Goal: Task Accomplishment & Management: Manage account settings

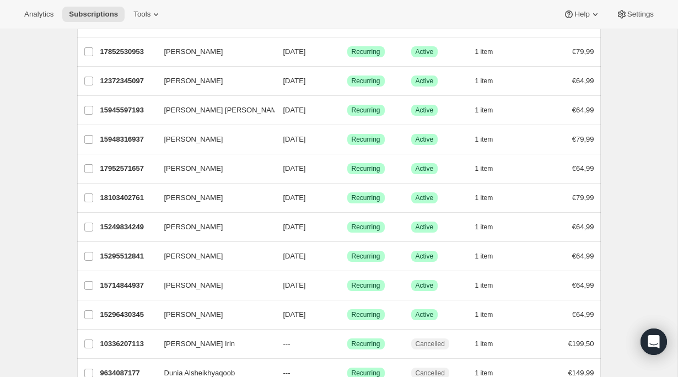
scroll to position [36, 0]
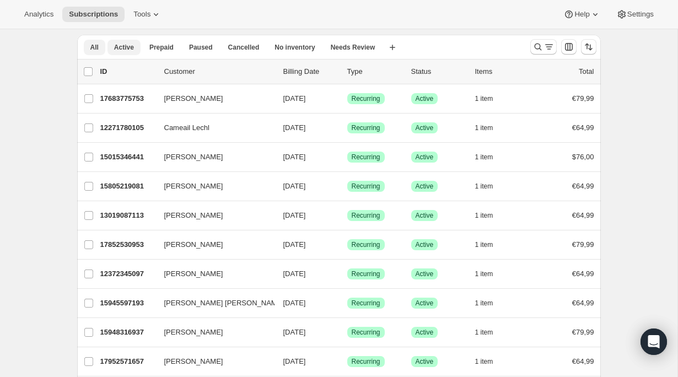
click at [128, 49] on span "Active" at bounding box center [124, 47] width 20 height 9
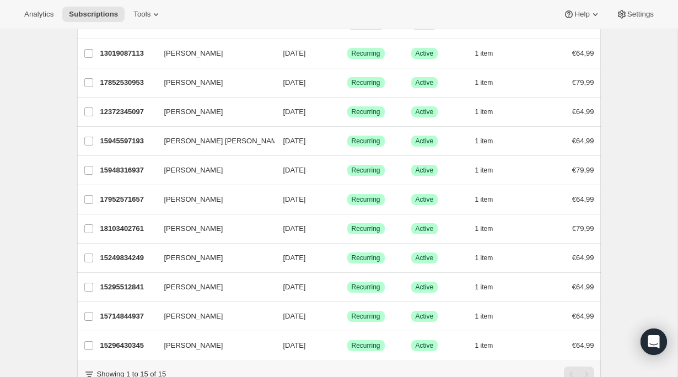
scroll to position [243, 0]
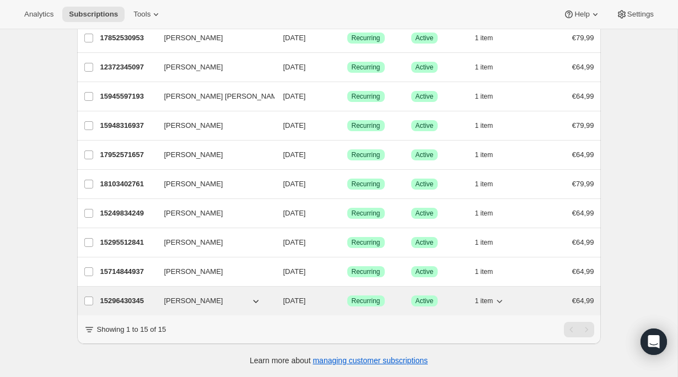
click at [132, 303] on p "15296430345" at bounding box center [127, 300] width 55 height 11
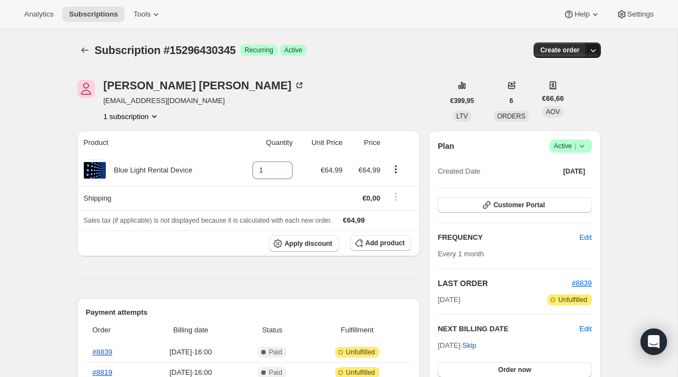
click at [589, 50] on icon "button" at bounding box center [593, 50] width 11 height 11
click at [586, 144] on icon at bounding box center [582, 146] width 11 height 11
click at [564, 186] on span "Cancel subscription" at bounding box center [566, 186] width 62 height 8
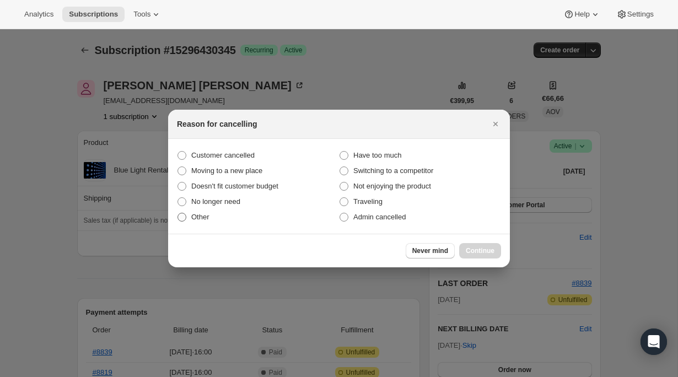
click at [185, 218] on span ":rbi:" at bounding box center [181, 217] width 9 height 9
click at [178, 213] on input "Other" at bounding box center [177, 213] width 1 height 1
radio input "true"
click at [471, 249] on span "Continue" at bounding box center [480, 250] width 29 height 9
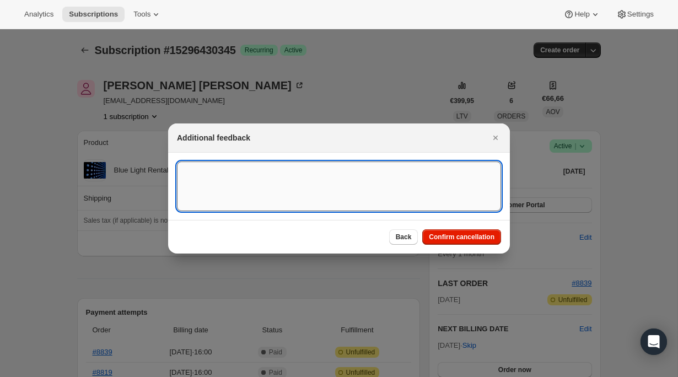
click at [292, 185] on textarea ":rbi:" at bounding box center [339, 187] width 324 height 50
type textarea "p"
type textarea "Payoff"
click at [452, 241] on button "Confirm cancellation" at bounding box center [461, 236] width 79 height 15
